Goal: Task Accomplishment & Management: Manage account settings

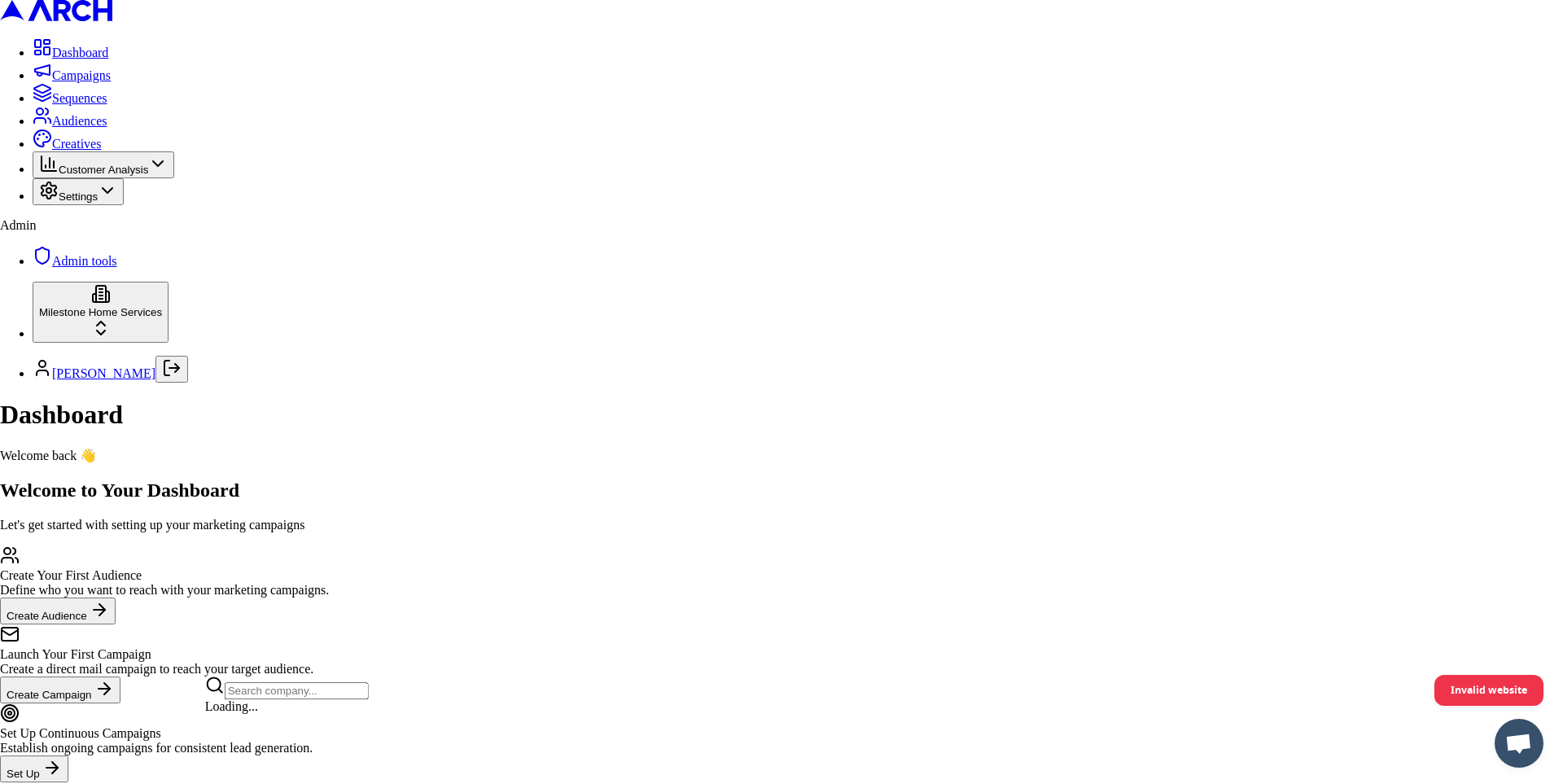
click at [182, 726] on html "Dashboard Campaigns Sequences Audiences Creatives Customer Analysis Settings Ad…" at bounding box center [782, 411] width 1563 height 823
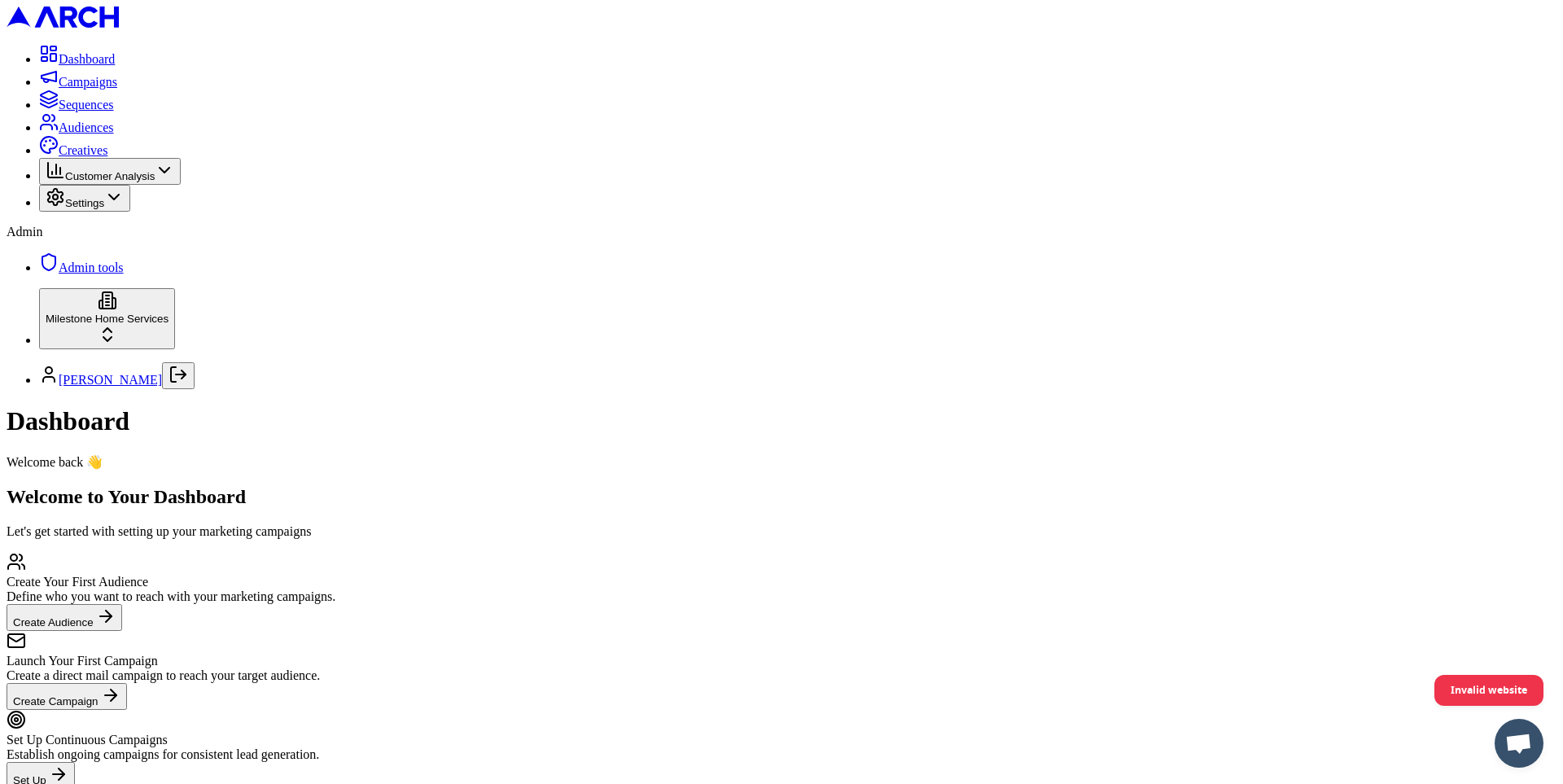
click at [187, 742] on html "Dashboard Campaigns Sequences Audiences Creatives Customer Analysis Settings Ad…" at bounding box center [782, 415] width 1563 height 829
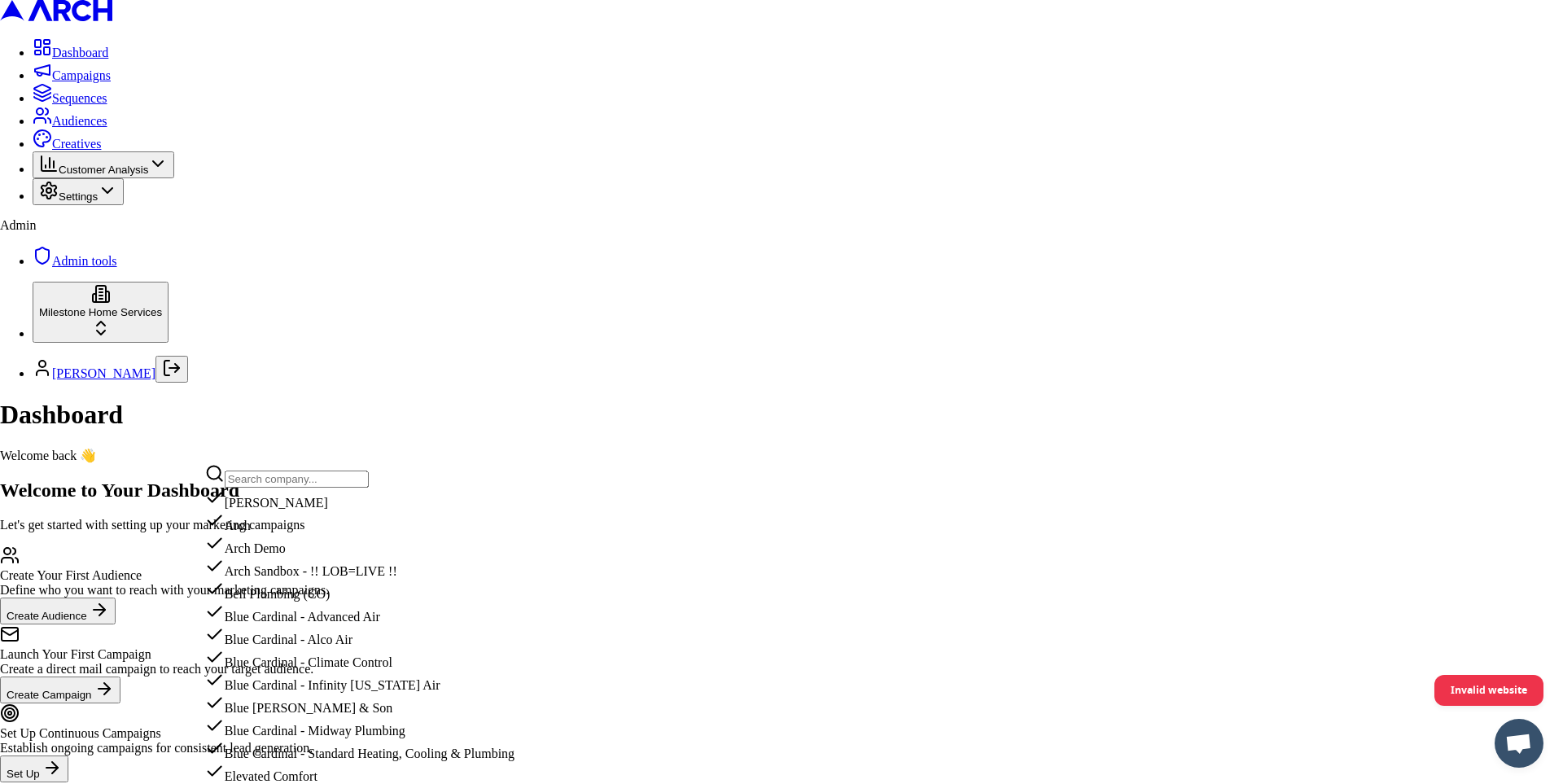
click at [278, 484] on input "text" at bounding box center [296, 479] width 144 height 17
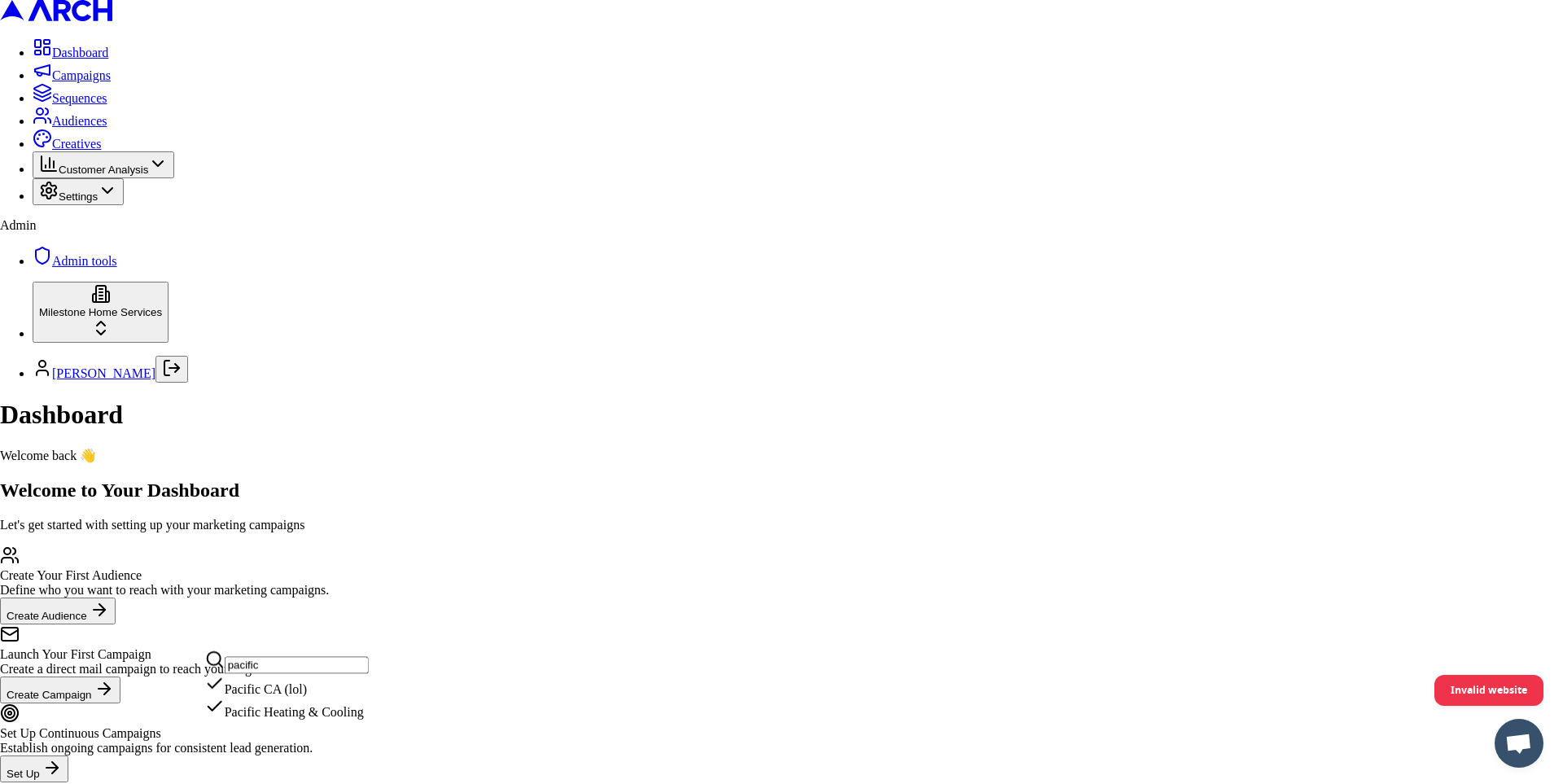
type input "pacific"
click at [293, 719] on div "Pacific Heating & Cooling" at bounding box center [286, 708] width 163 height 23
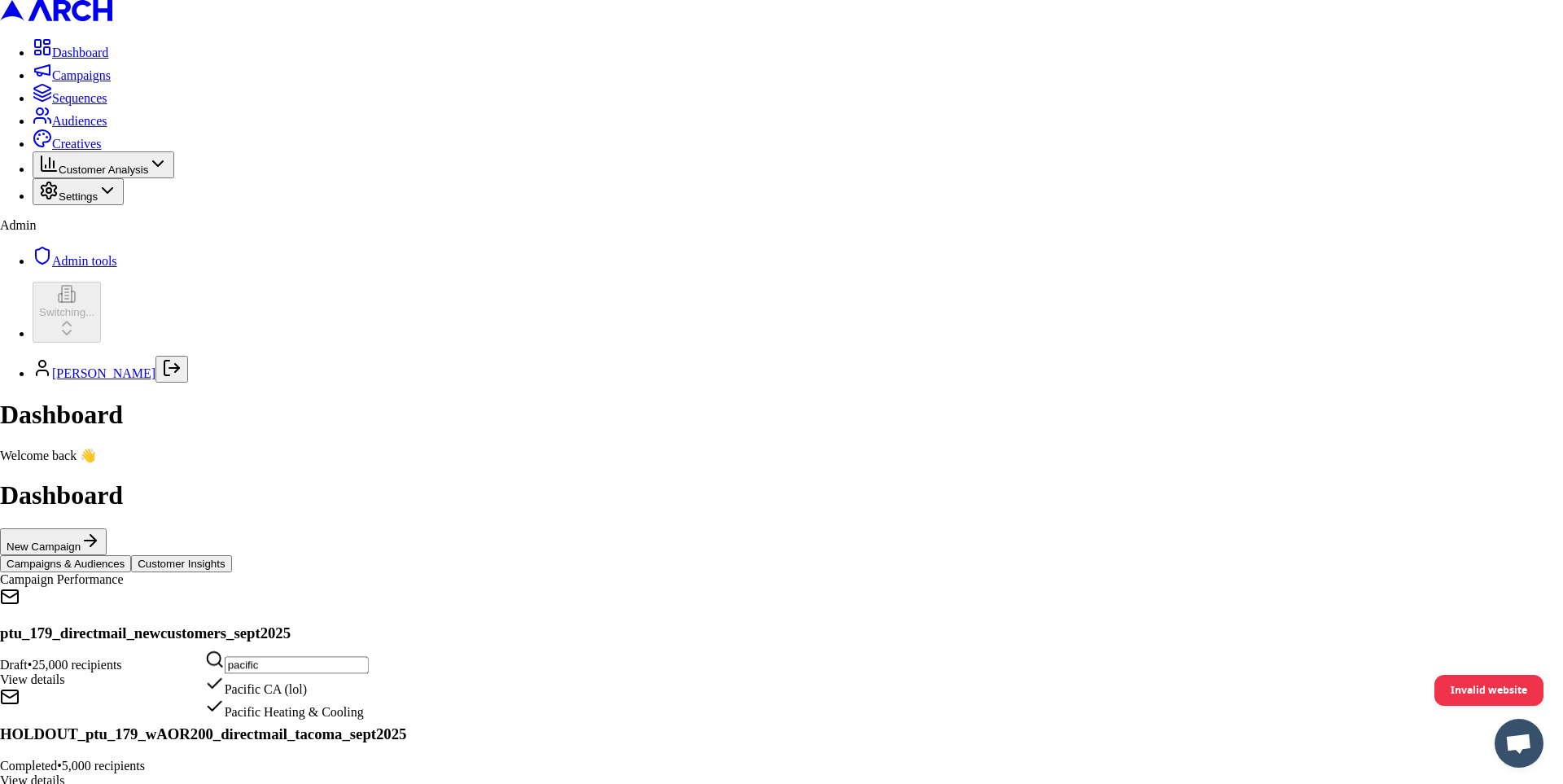
click at [80, 141] on html "Dashboard Campaigns Sequences Audiences Creatives Customer Analysis Settings Ad…" at bounding box center [782, 653] width 1563 height 1307
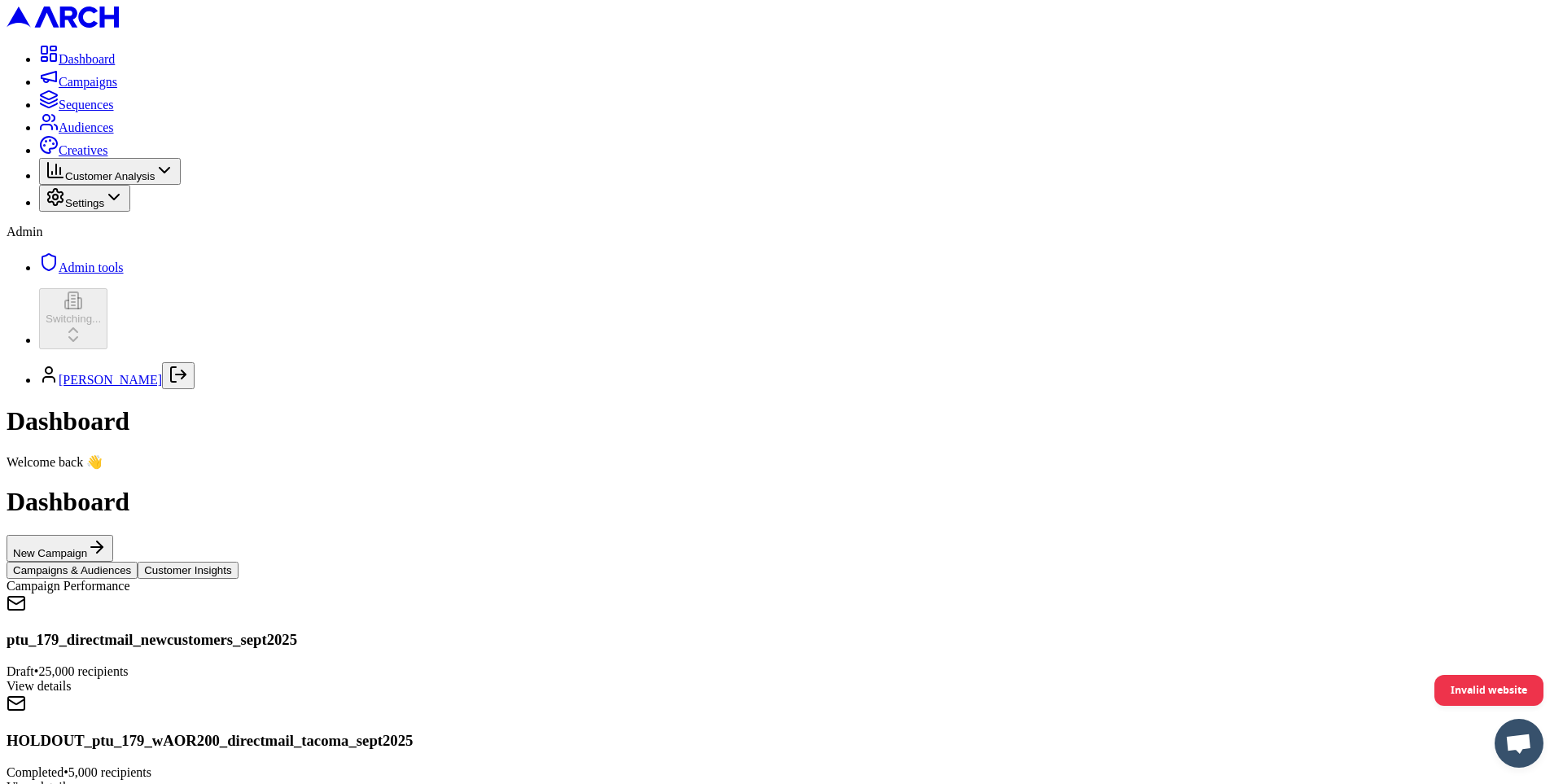
click at [79, 112] on span "Sequences" at bounding box center [86, 105] width 55 height 14
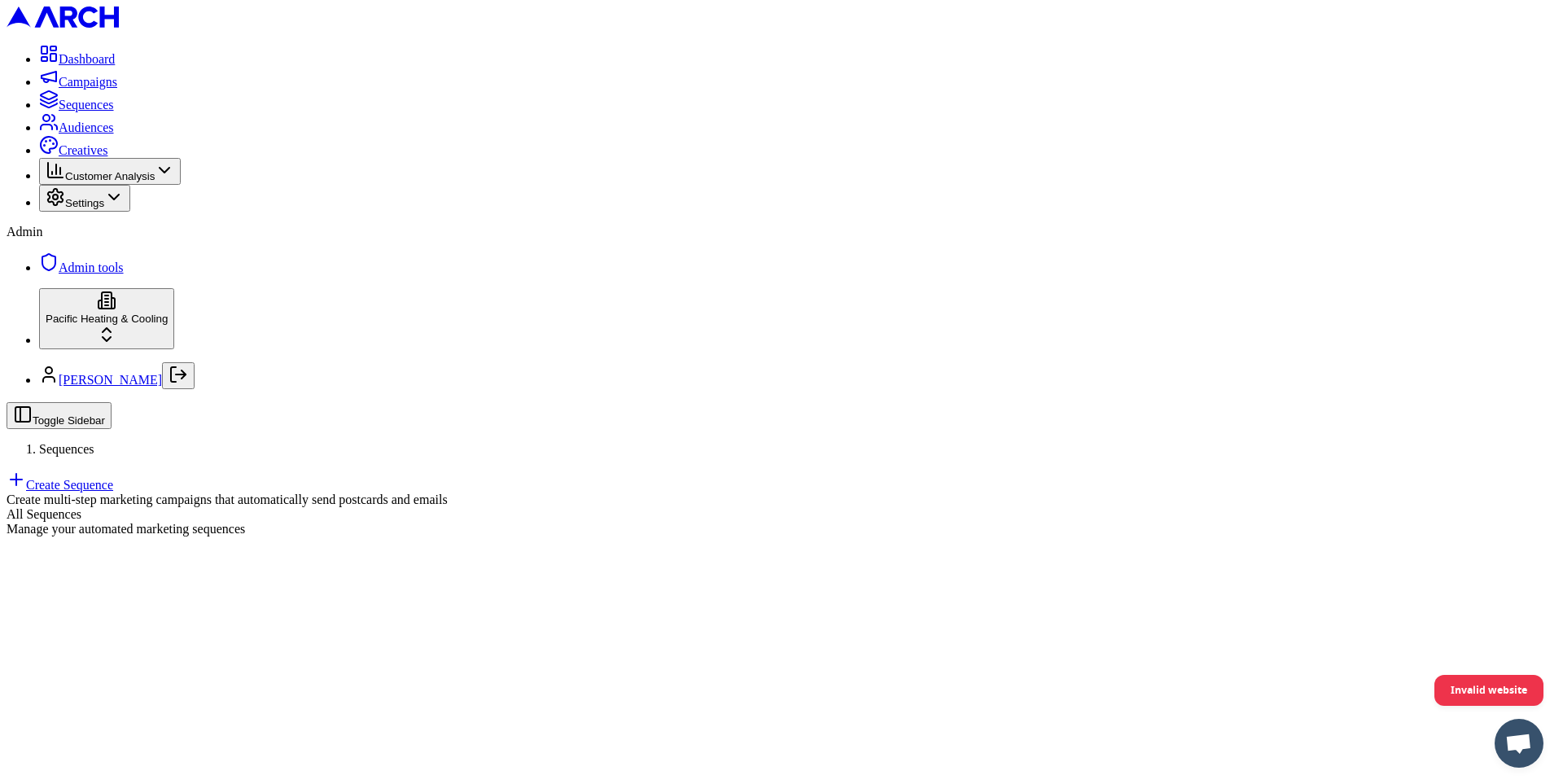
click at [217, 507] on main "All Sequences Manage your automated marketing sequences" at bounding box center [781, 522] width 1550 height 30
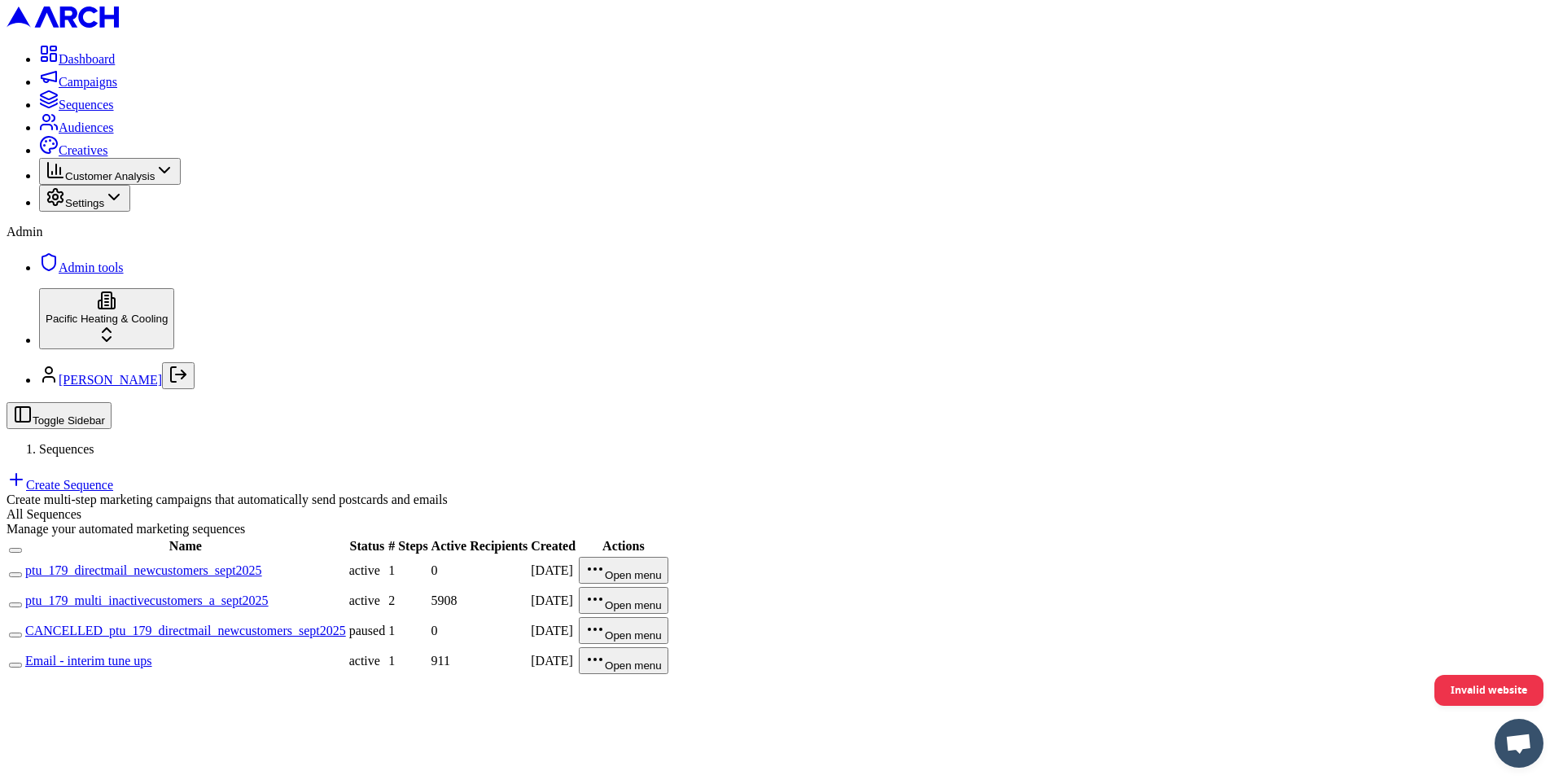
click at [262, 563] on link "ptu_179_directmail_newcustomers_sept2025" at bounding box center [143, 570] width 237 height 14
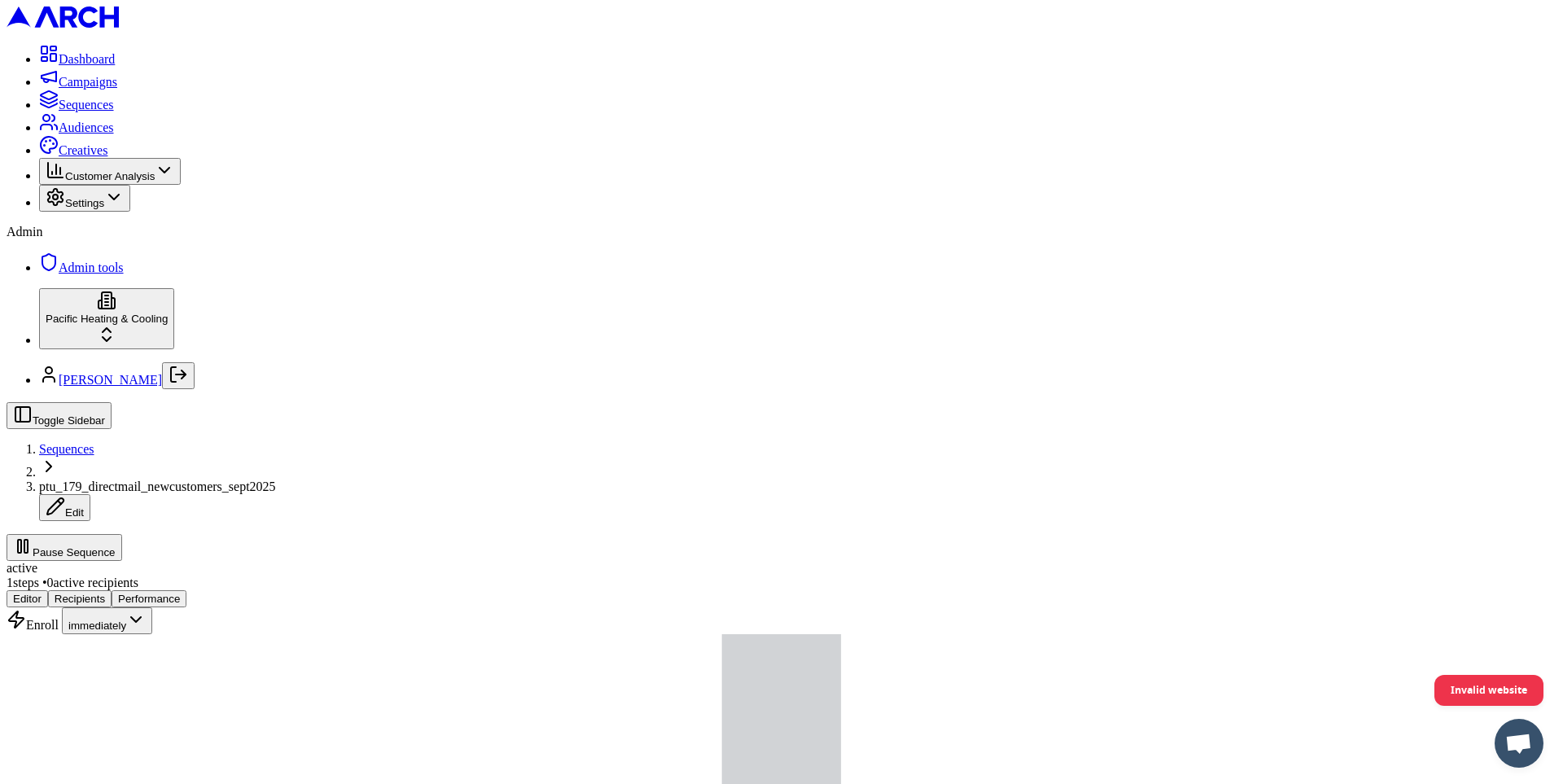
click at [187, 590] on button "Performance" at bounding box center [149, 599] width 75 height 17
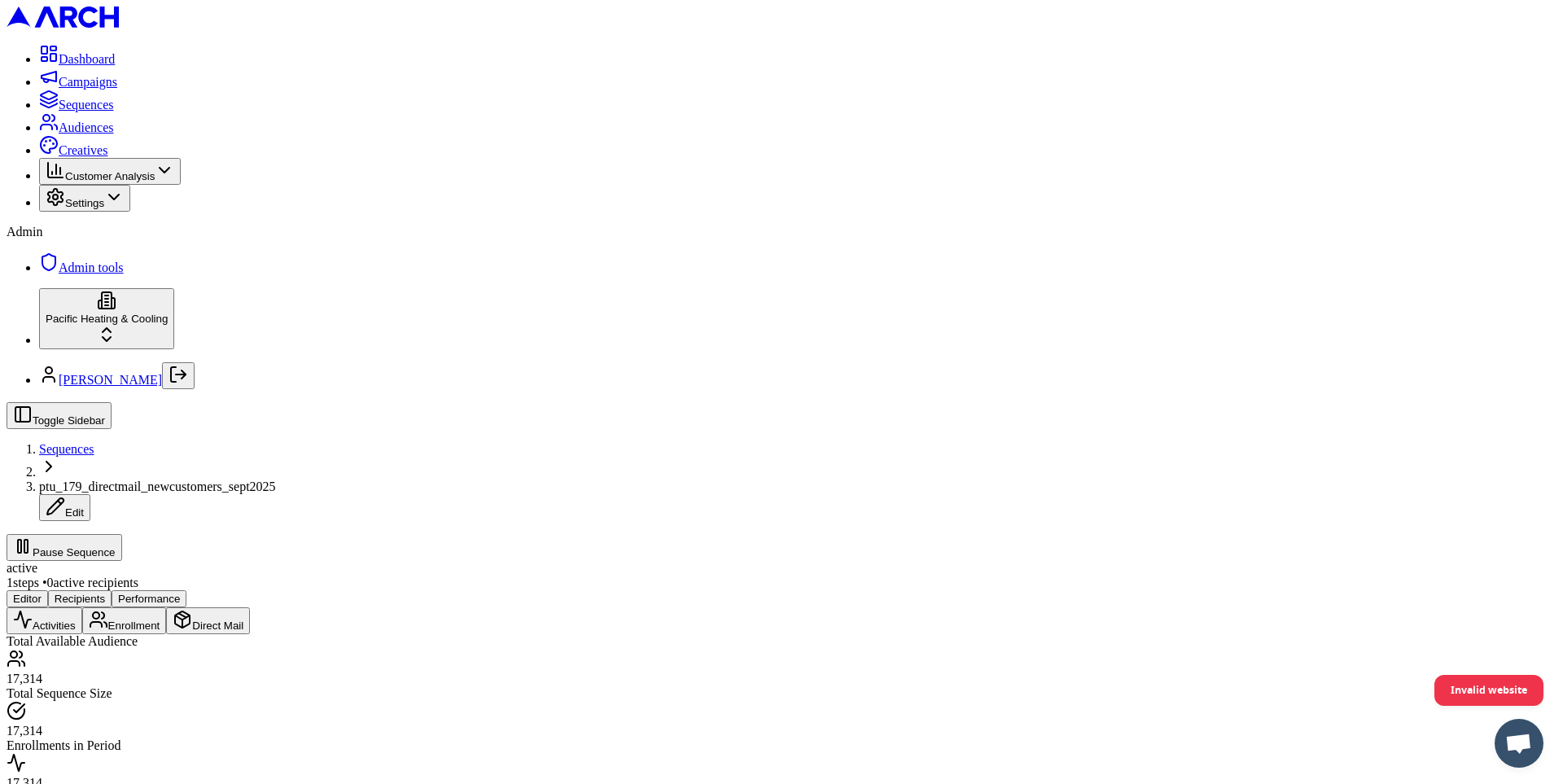
click at [250, 608] on button "Direct Mail" at bounding box center [208, 621] width 84 height 27
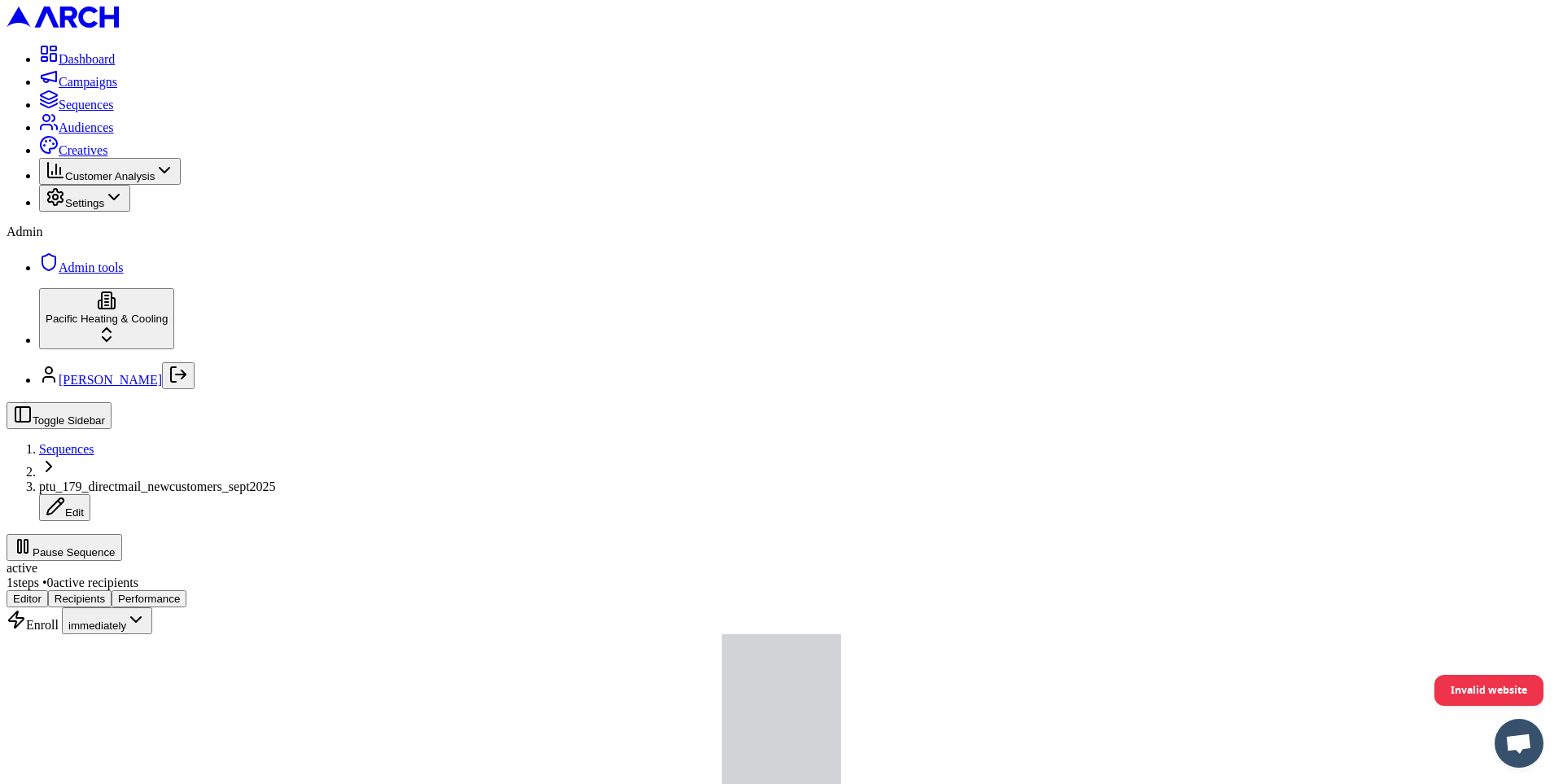
click at [48, 590] on button "Editor" at bounding box center [27, 599] width 42 height 17
click at [114, 112] on span "Sequences" at bounding box center [86, 105] width 55 height 14
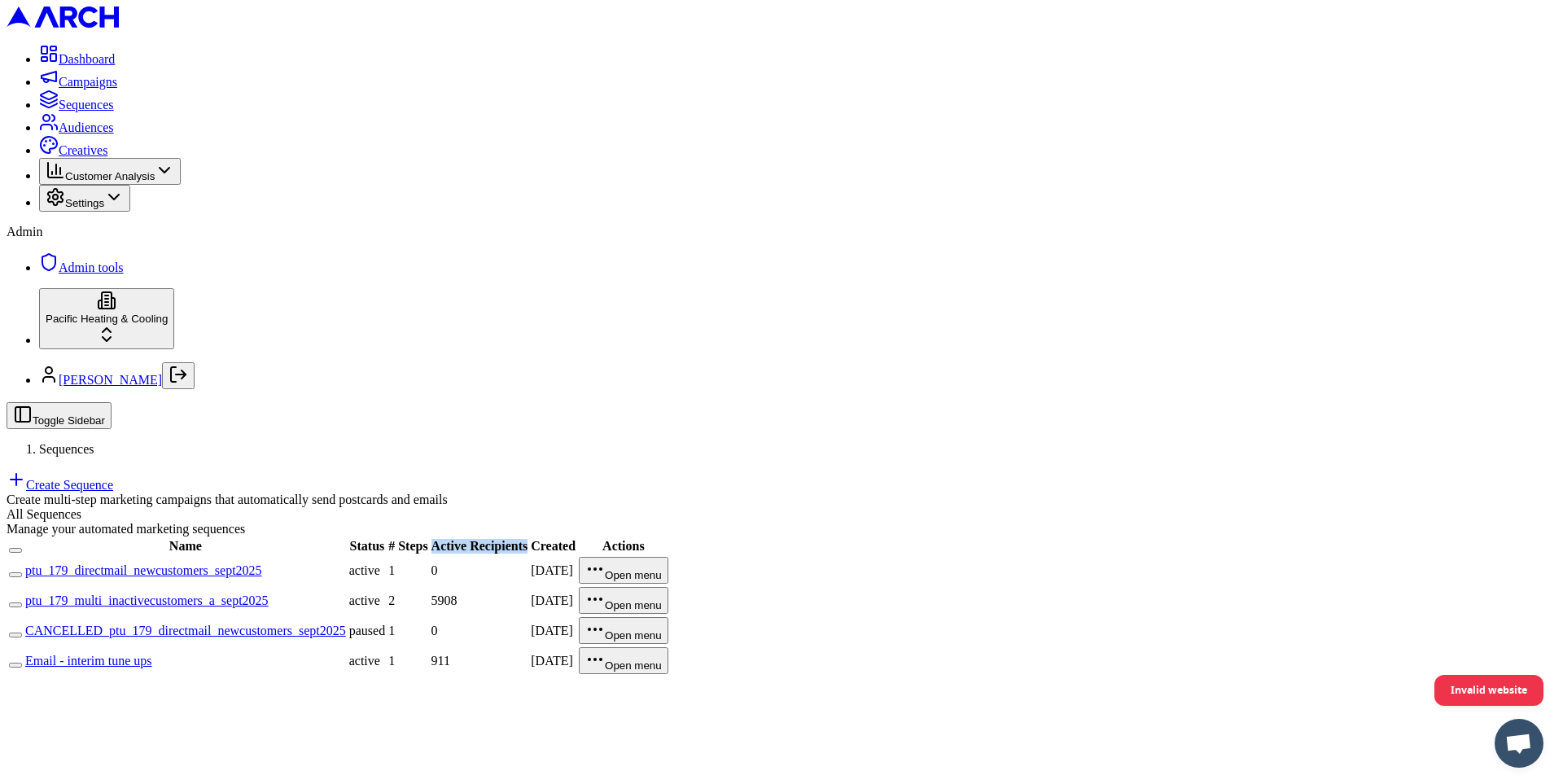
drag, startPoint x: 1152, startPoint y: 195, endPoint x: 1253, endPoint y: 194, distance: 101.0
click at [529, 538] on th "Active Recipients" at bounding box center [479, 546] width 99 height 17
click at [1208, 507] on div "All Sequences Manage your automated marketing sequences" at bounding box center [781, 522] width 1550 height 30
click at [269, 594] on link "ptu_179_multi_inactivecustomers_a_sept2025" at bounding box center [147, 601] width 244 height 14
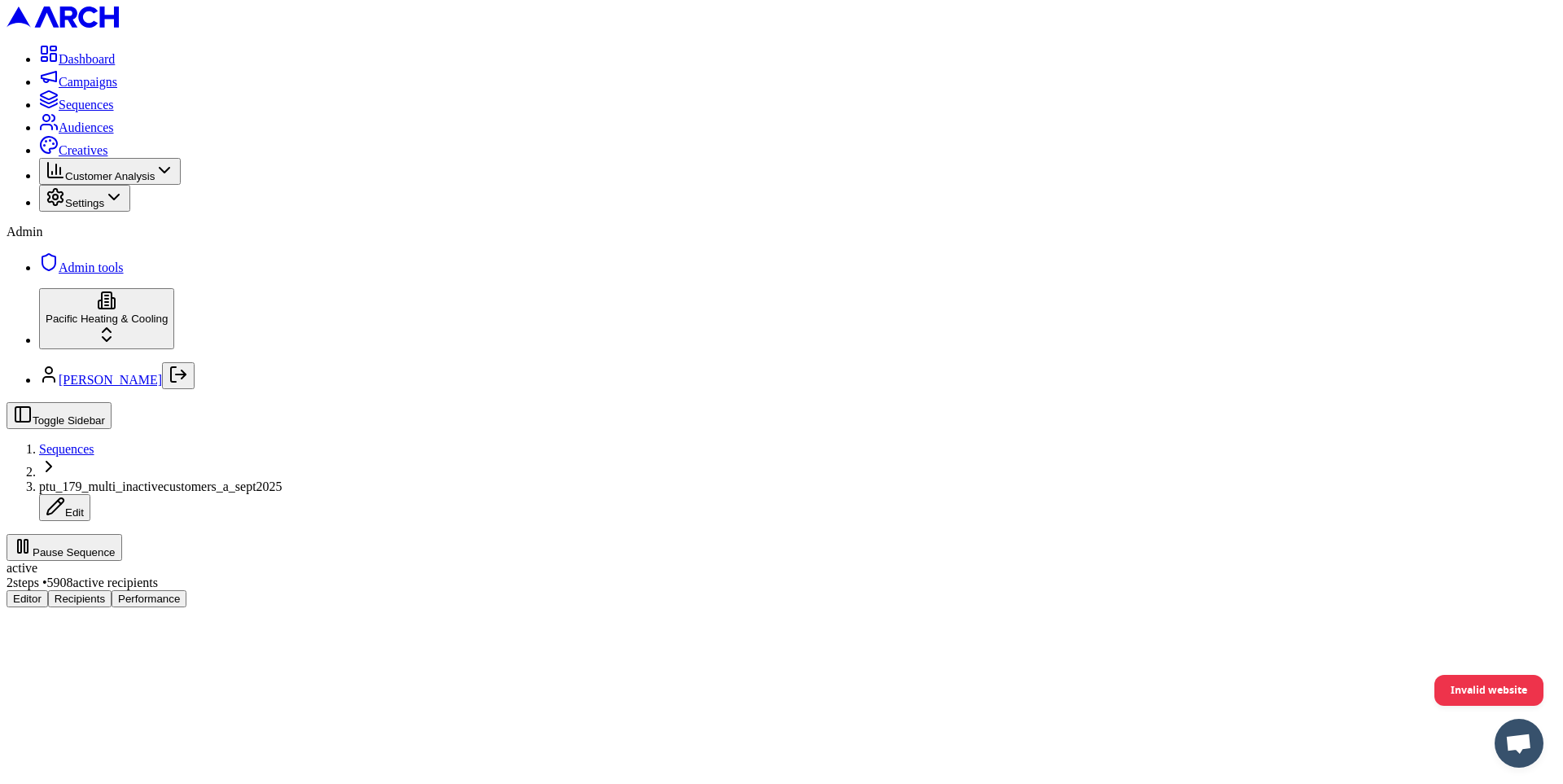
click at [187, 590] on button "Performance" at bounding box center [149, 599] width 75 height 17
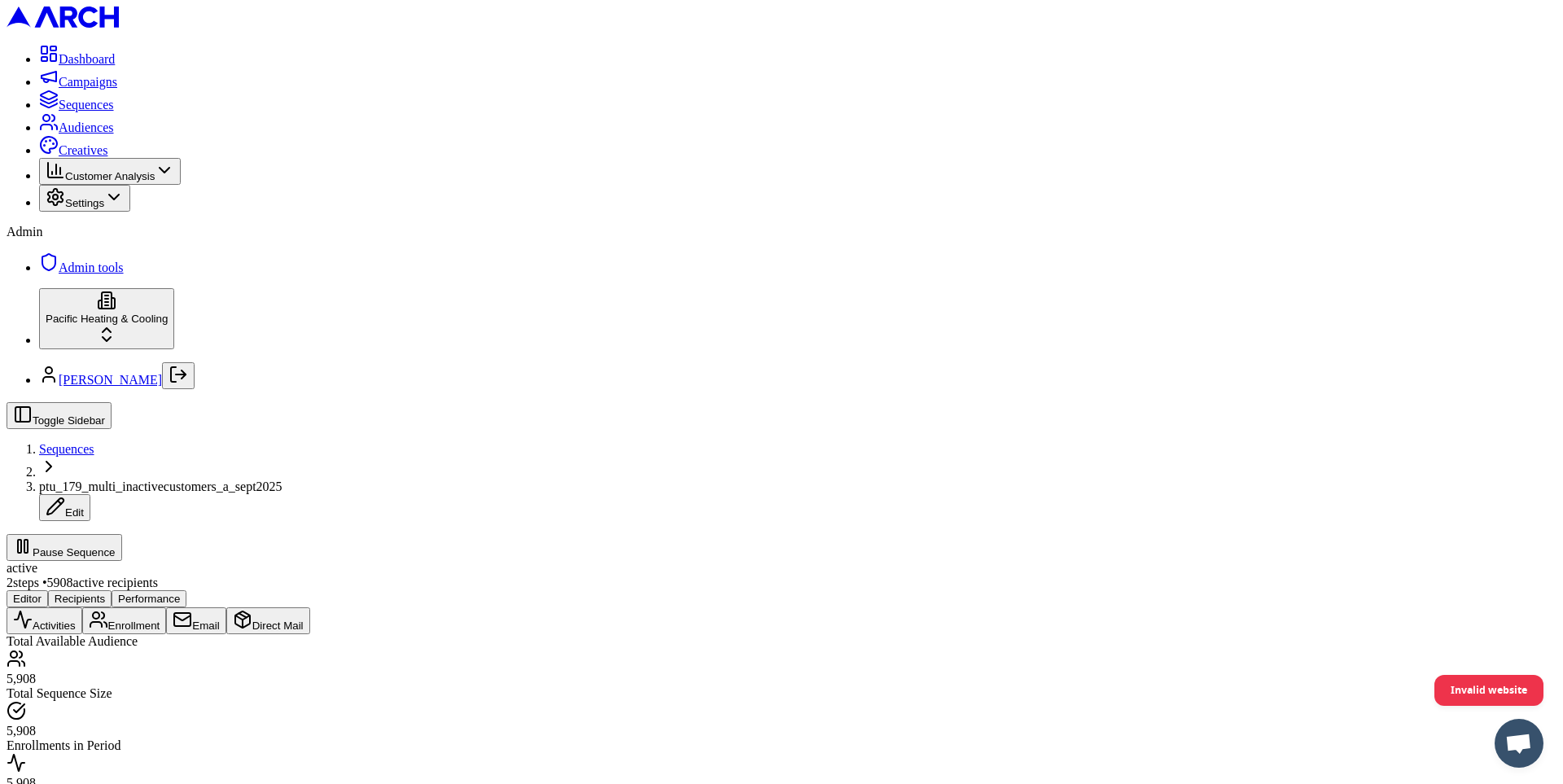
click at [225, 608] on button "Email" at bounding box center [196, 621] width 59 height 27
click at [310, 608] on button "Direct Mail" at bounding box center [268, 621] width 84 height 27
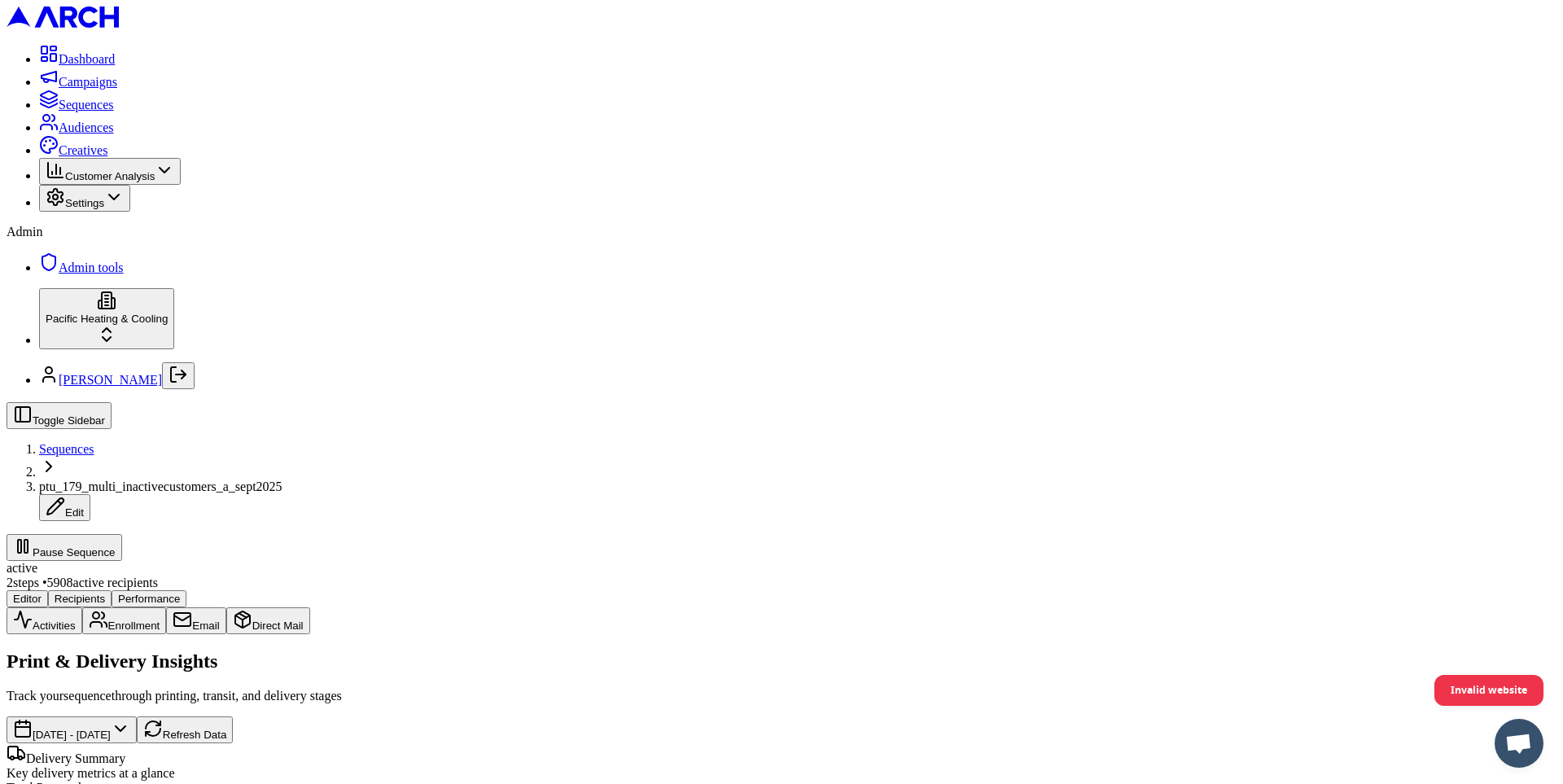
click at [249, 608] on div "Activities Enrollment Email Direct Mail" at bounding box center [781, 621] width 1550 height 27
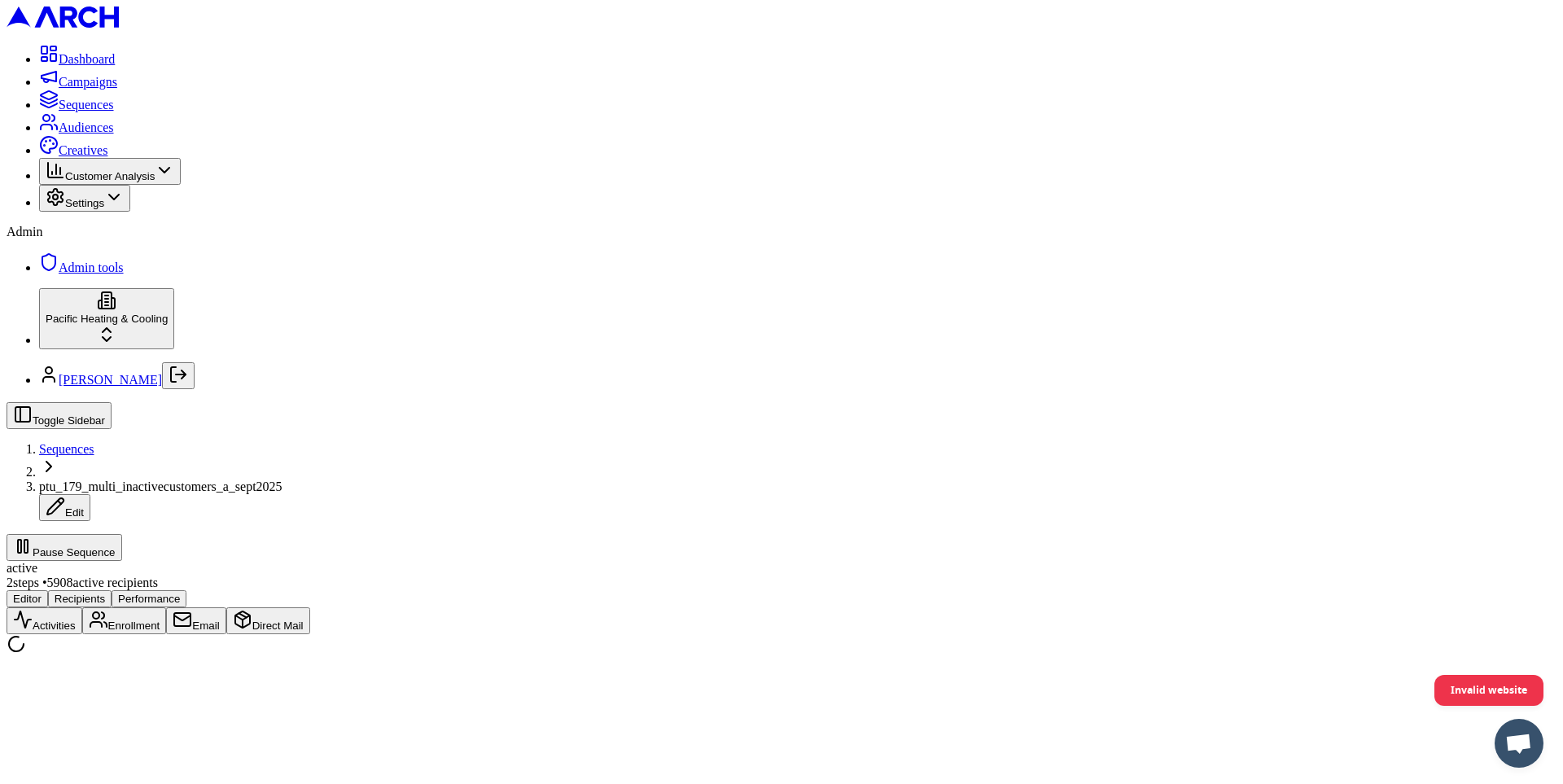
click at [32, 609] on icon "button" at bounding box center [23, 619] width 19 height 19
